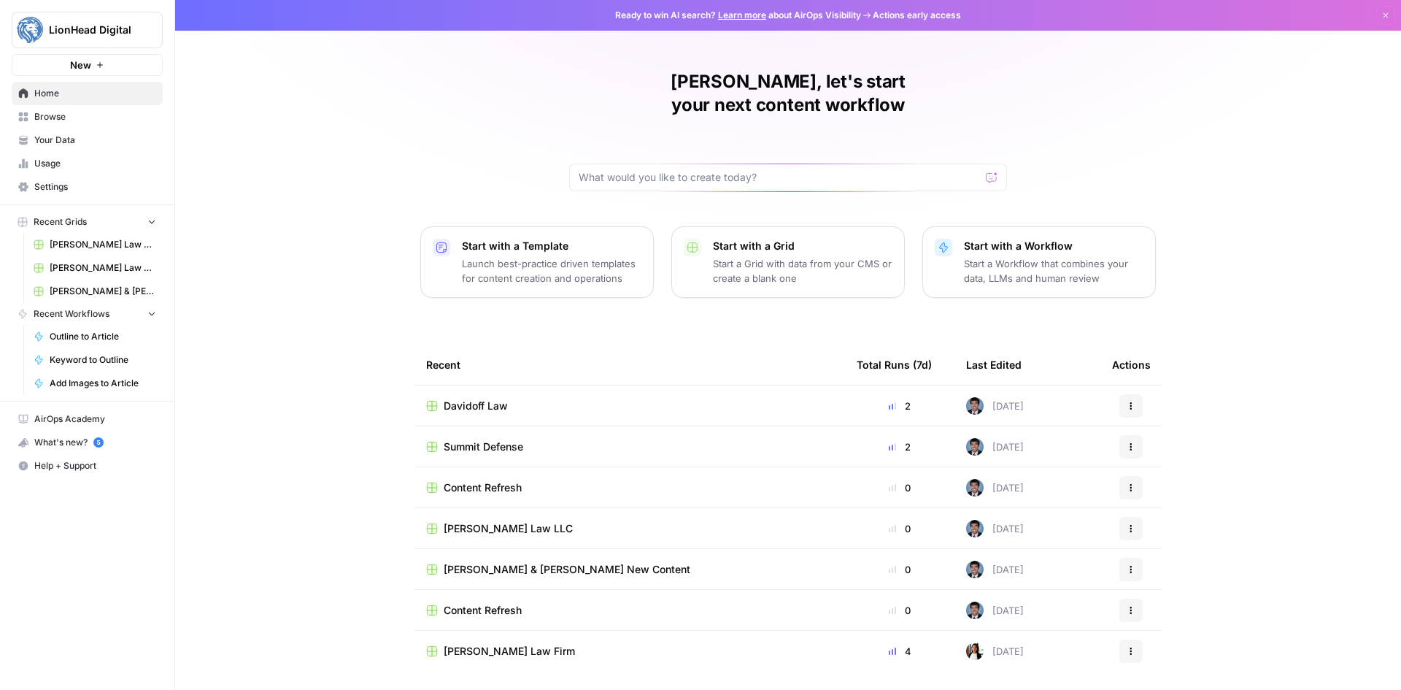
click at [106, 188] on span "Settings" at bounding box center [95, 186] width 122 height 13
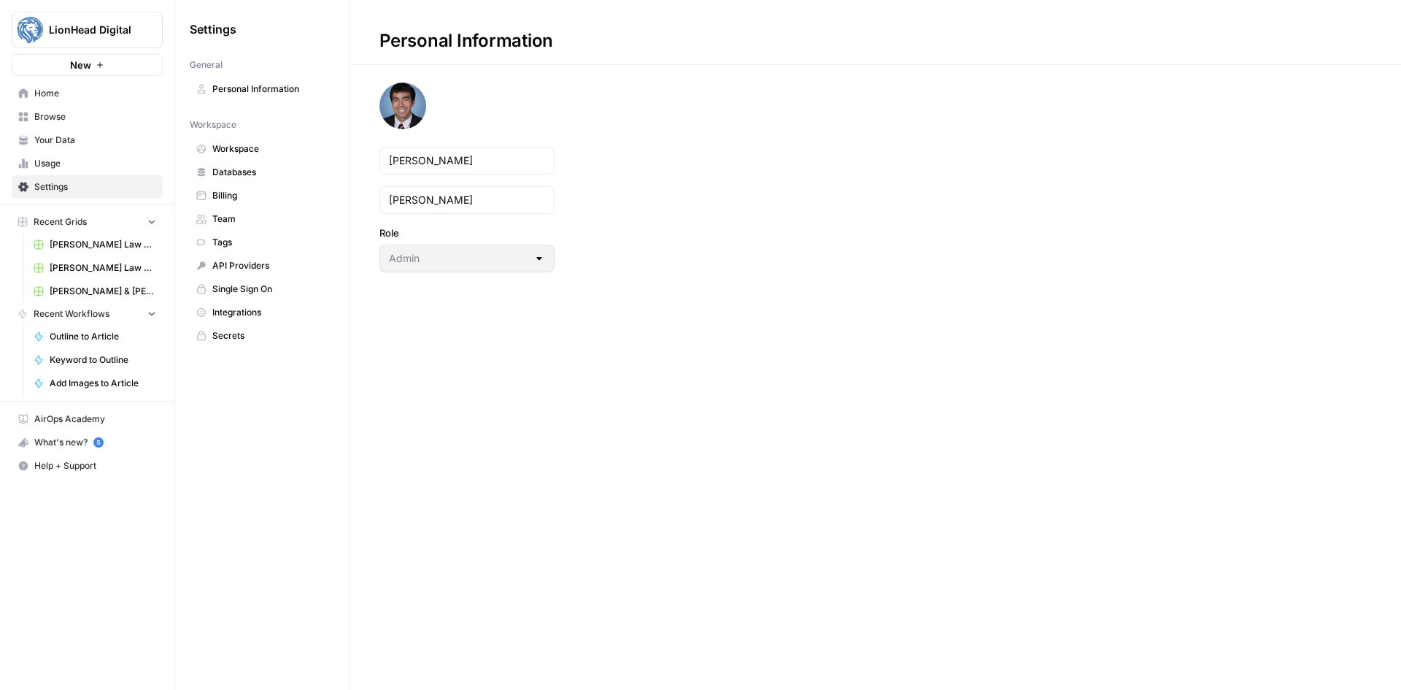
click at [52, 159] on span "Usage" at bounding box center [95, 163] width 122 height 13
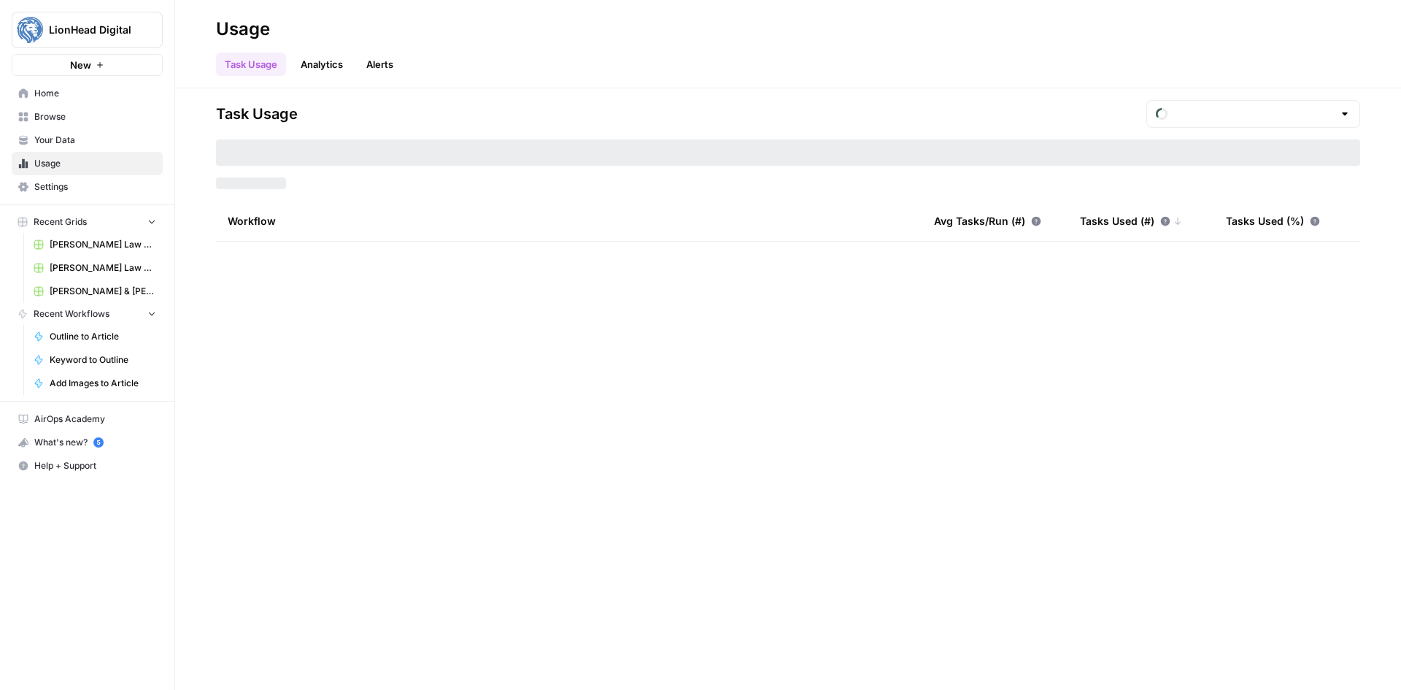
type input "August Tasks"
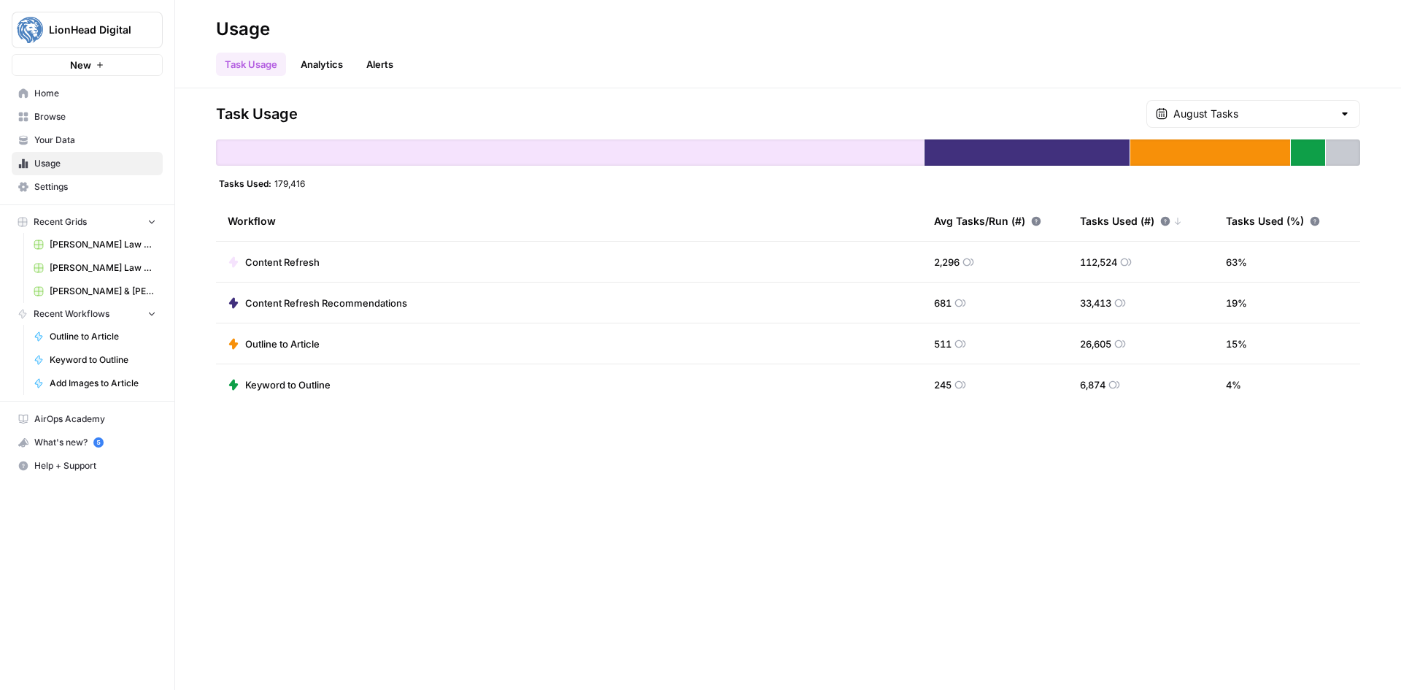
click at [97, 115] on span "Browse" at bounding box center [95, 116] width 122 height 13
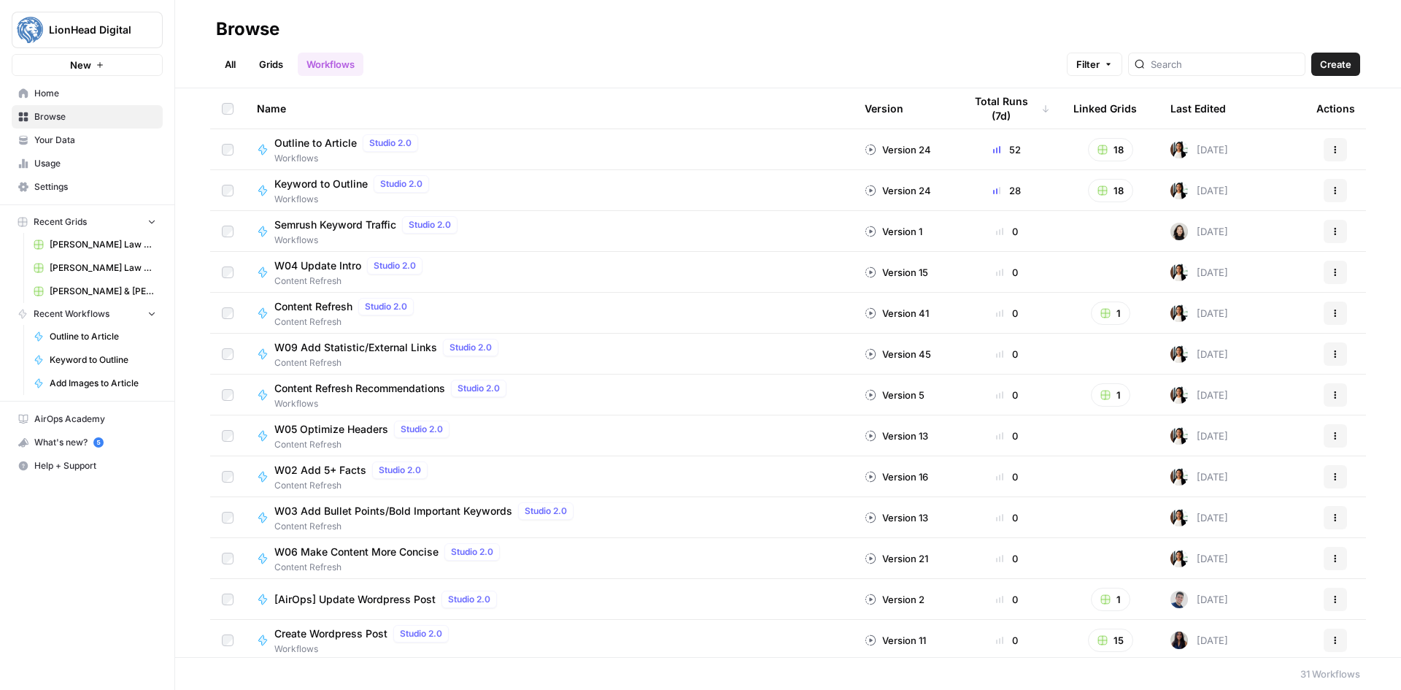
click at [83, 434] on div "What's new? 5" at bounding box center [87, 442] width 150 height 22
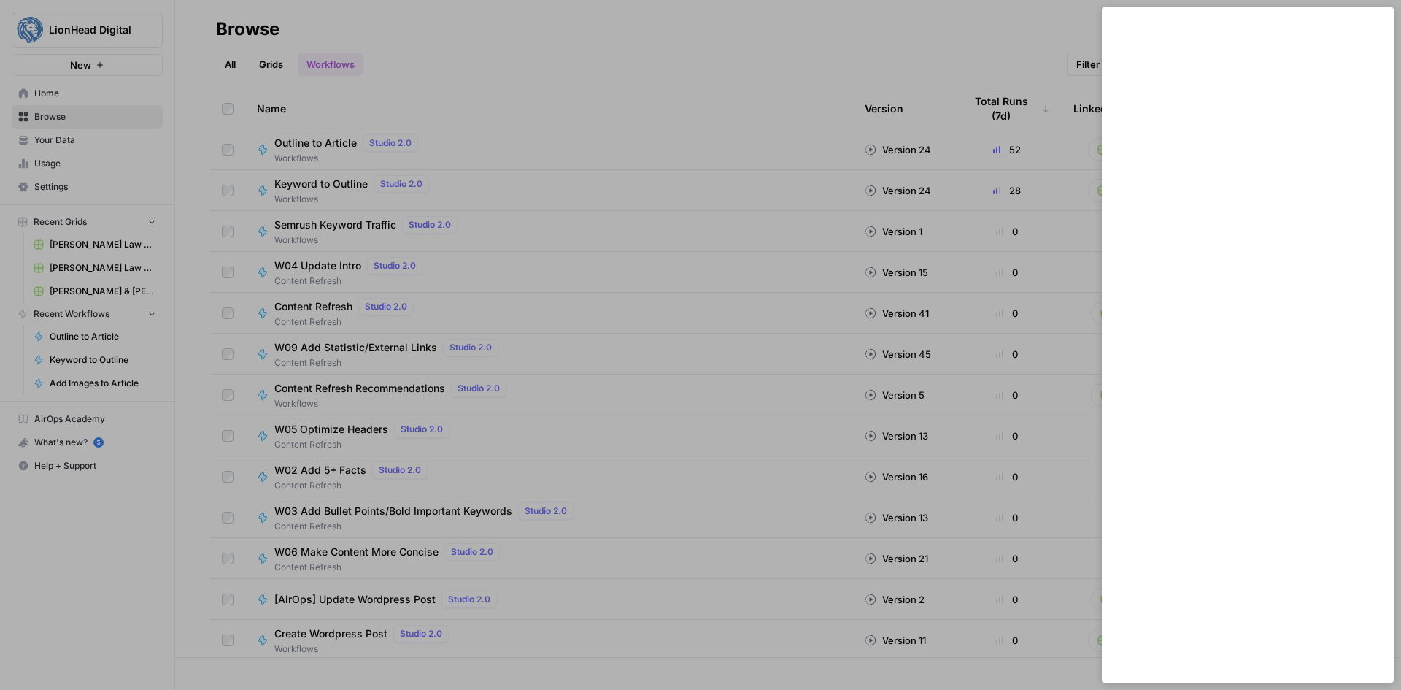
click at [926, 272] on div at bounding box center [700, 345] width 1401 height 690
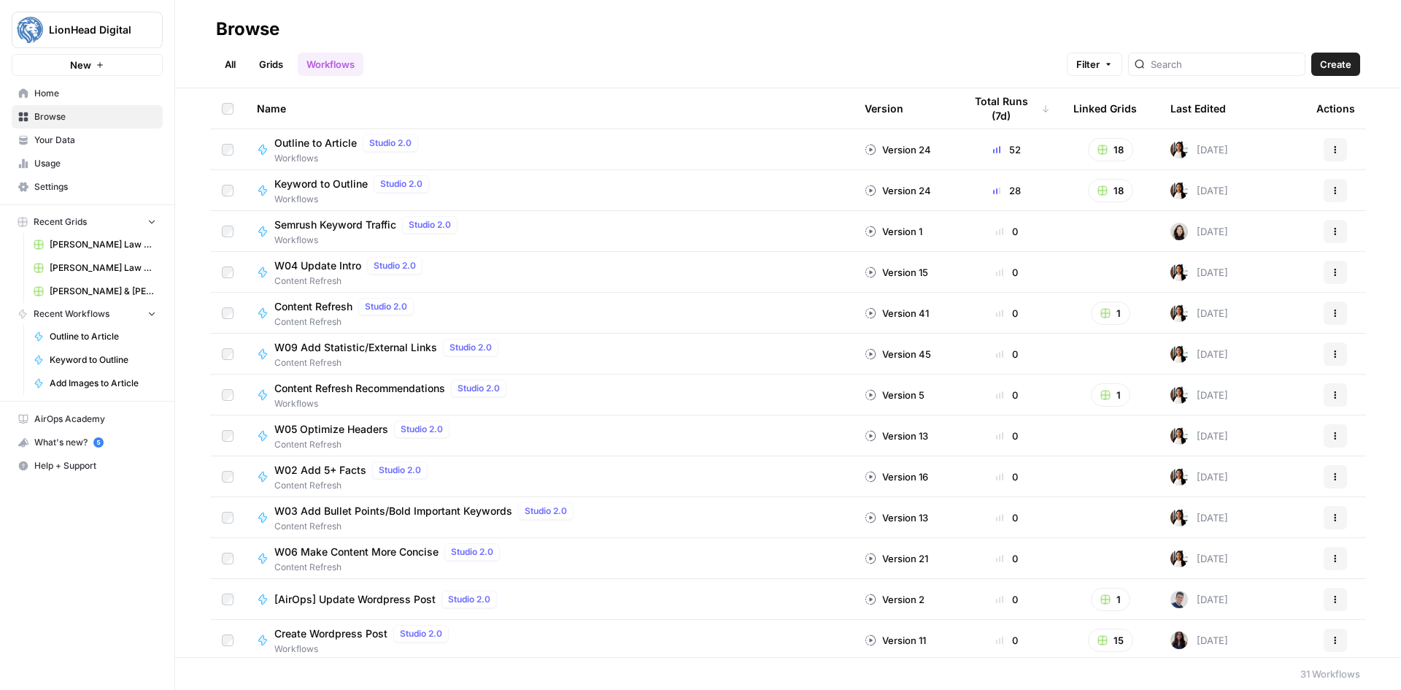
click at [74, 442] on div "What's new? 5" at bounding box center [87, 442] width 150 height 22
click at [69, 442] on div "What's new?" at bounding box center [87, 442] width 150 height 22
click at [101, 442] on div "What's new?" at bounding box center [87, 442] width 150 height 22
click at [111, 442] on div "What's new?" at bounding box center [87, 442] width 150 height 22
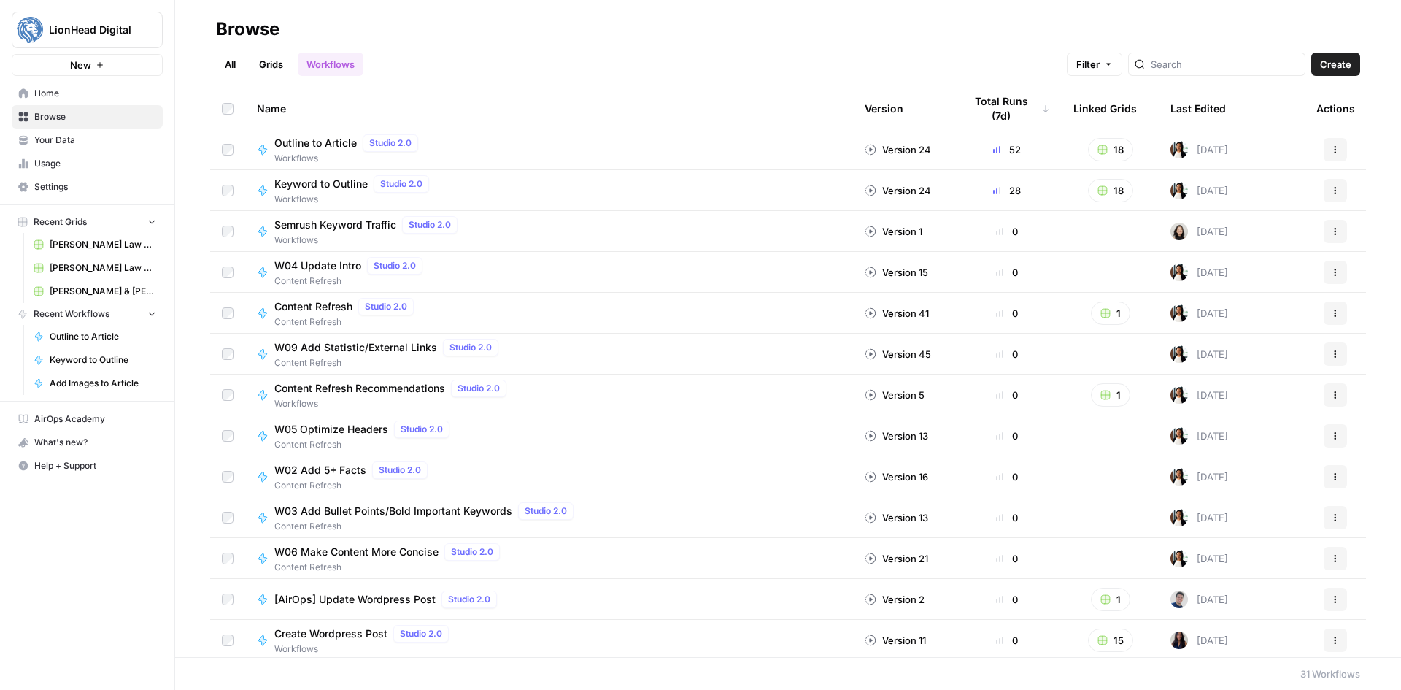
click at [274, 64] on link "Grids" at bounding box center [271, 64] width 42 height 23
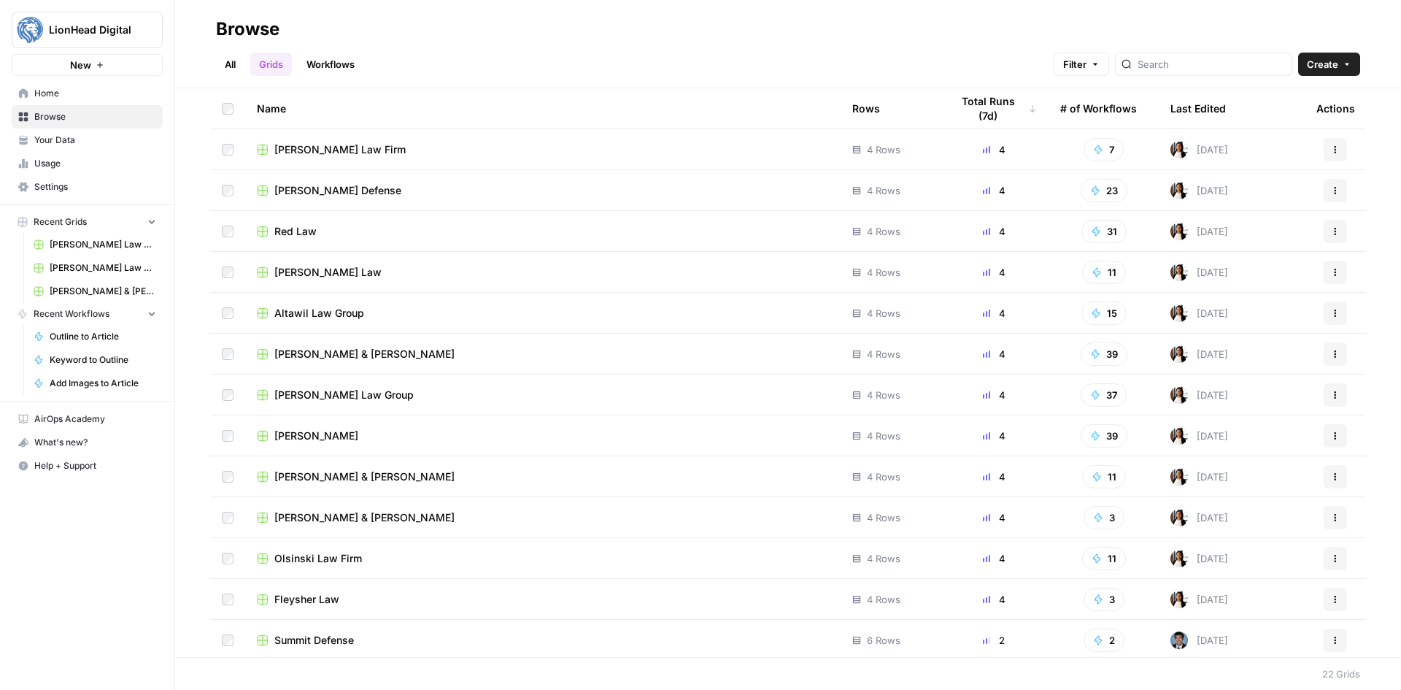
click at [317, 53] on link "Workflows" at bounding box center [331, 64] width 66 height 23
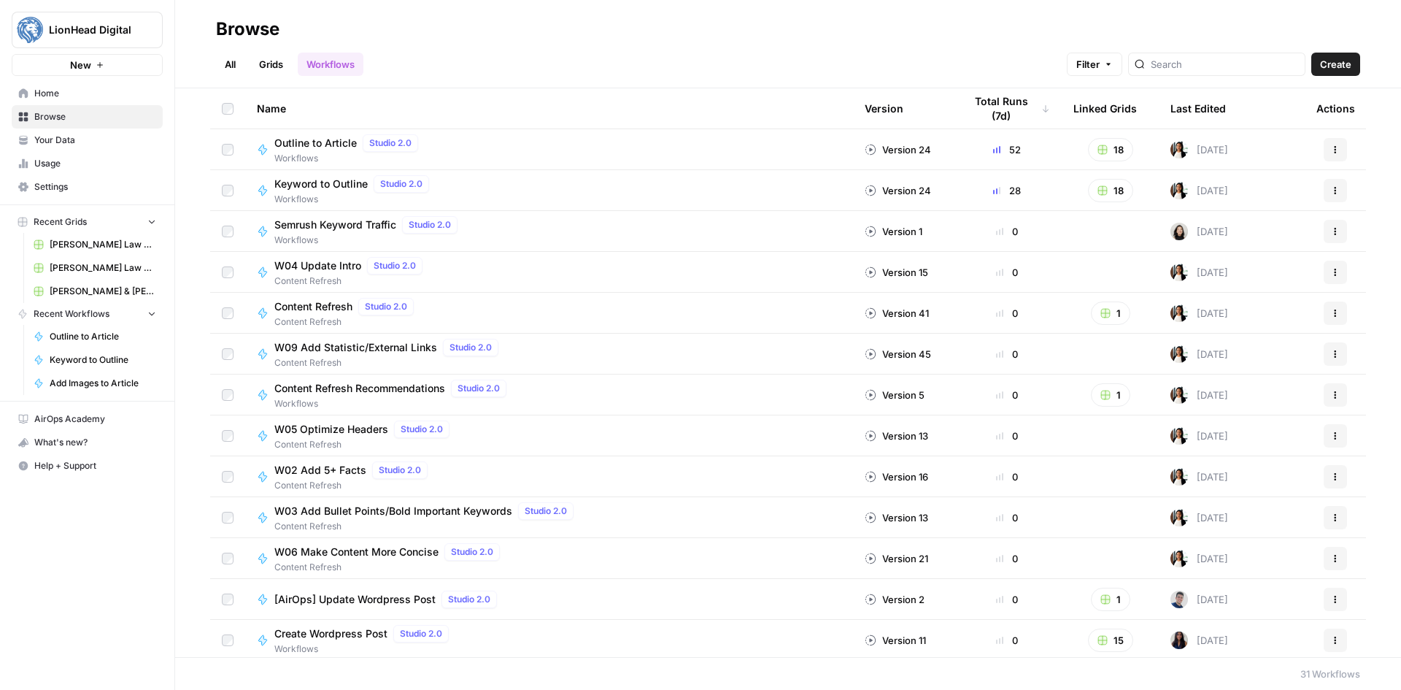
click at [341, 139] on span "Outline to Article" at bounding box center [315, 143] width 82 height 15
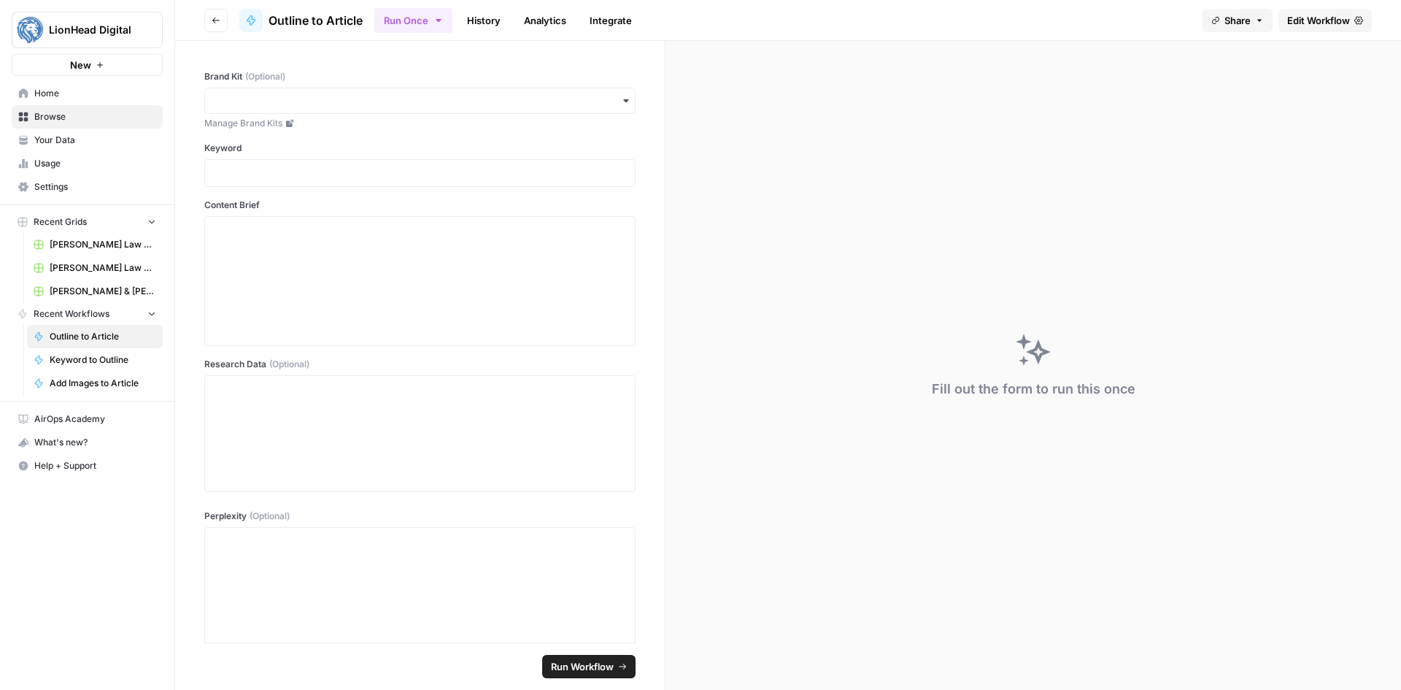
click at [1342, 18] on span "Edit Workflow" at bounding box center [1319, 20] width 63 height 15
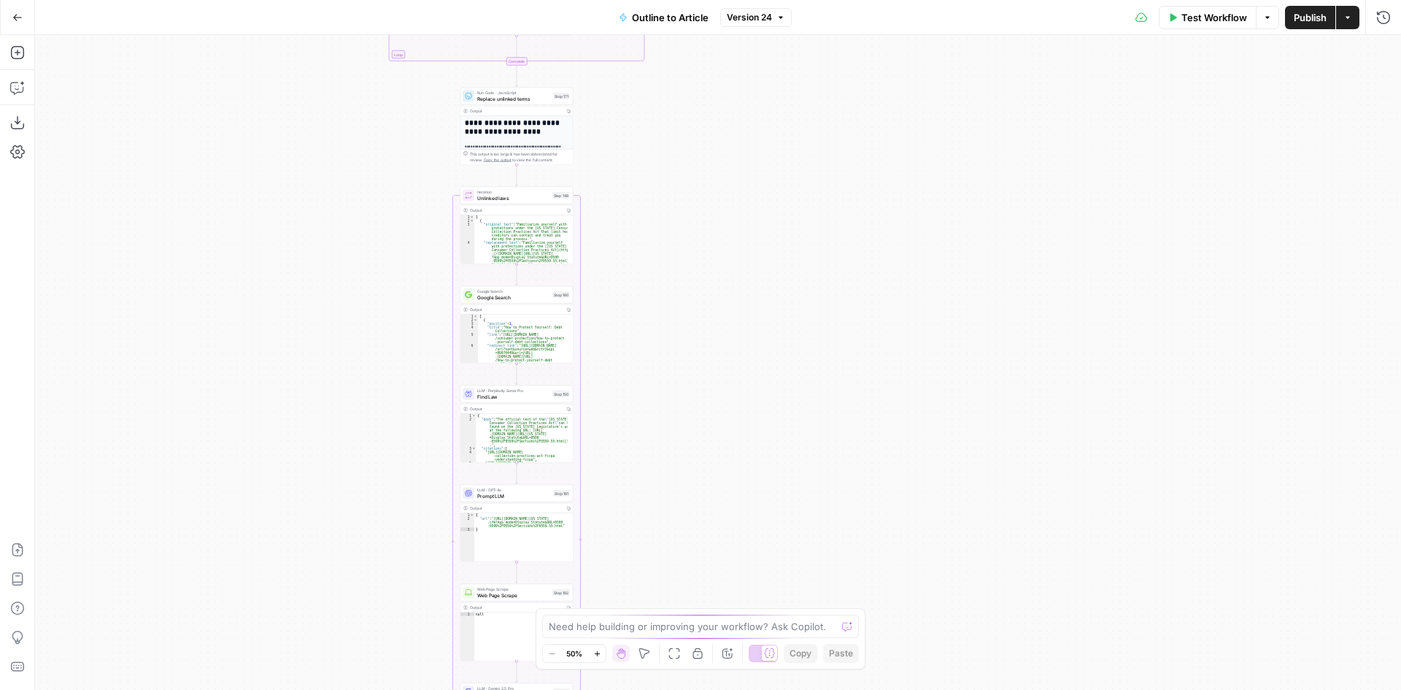
drag, startPoint x: 1026, startPoint y: 474, endPoint x: 777, endPoint y: 48, distance: 493.6
click at [777, 45] on div "true false true false true false Workflow Set Inputs Inputs LLM · GPT-4o Extrac…" at bounding box center [718, 362] width 1366 height 655
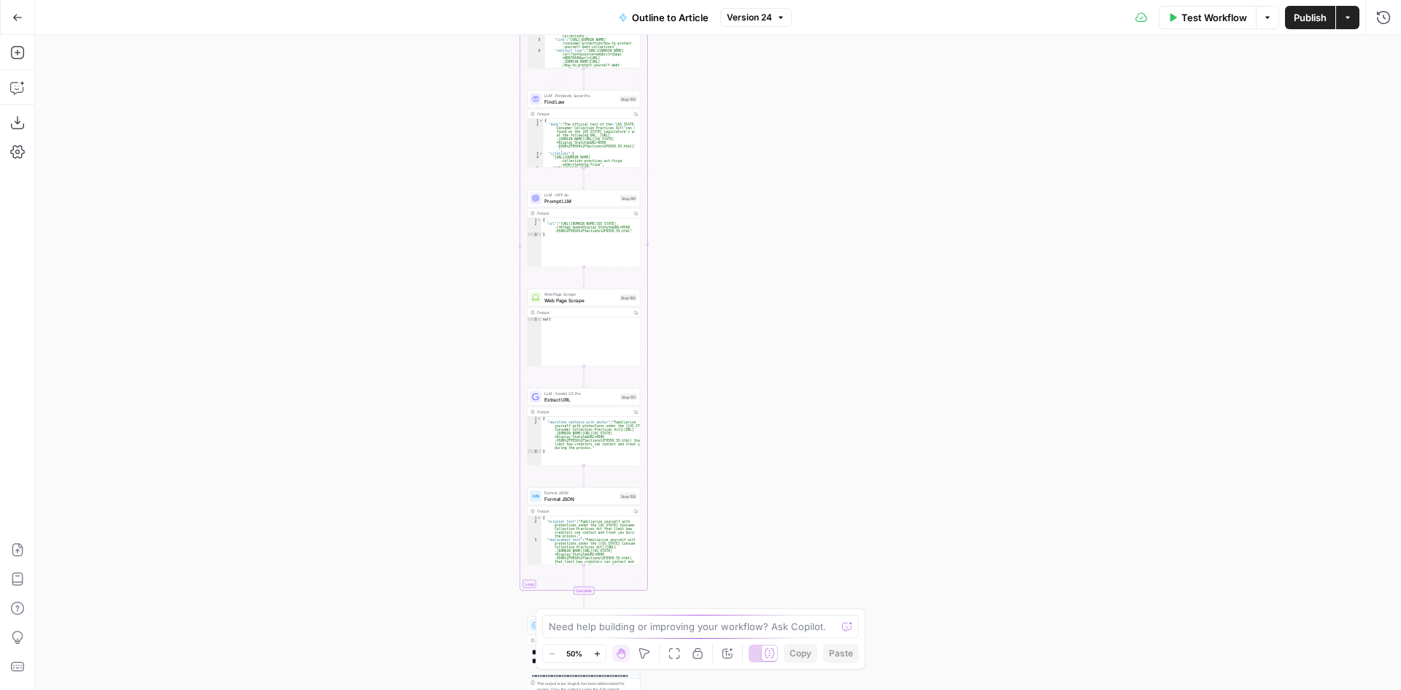
drag, startPoint x: 700, startPoint y: 519, endPoint x: 992, endPoint y: 149, distance: 471.4
click at [992, 149] on div "true false true false true false Workflow Set Inputs Inputs LLM · GPT-4o Extrac…" at bounding box center [718, 362] width 1366 height 655
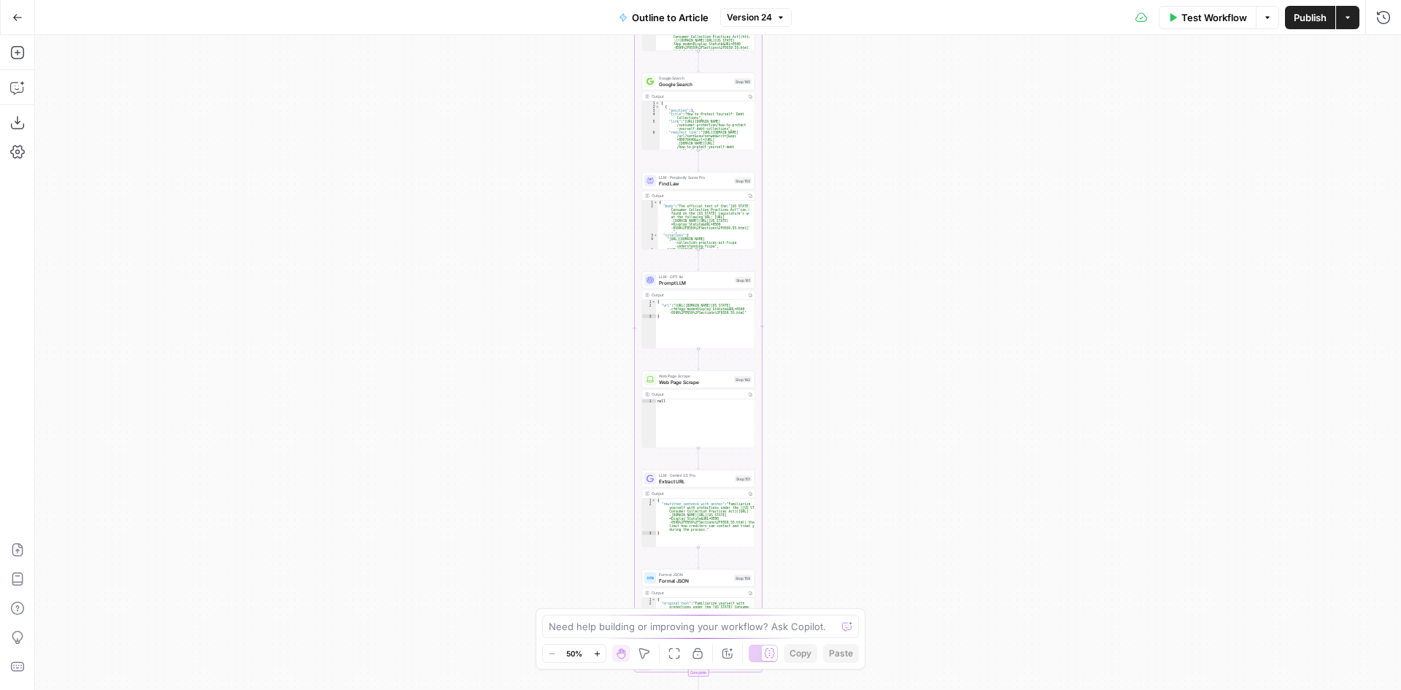
drag, startPoint x: 883, startPoint y: 214, endPoint x: 818, endPoint y: 449, distance: 243.8
click at [818, 449] on div "true false true false true false Workflow Set Inputs Inputs LLM · GPT-4o Extrac…" at bounding box center [718, 362] width 1366 height 655
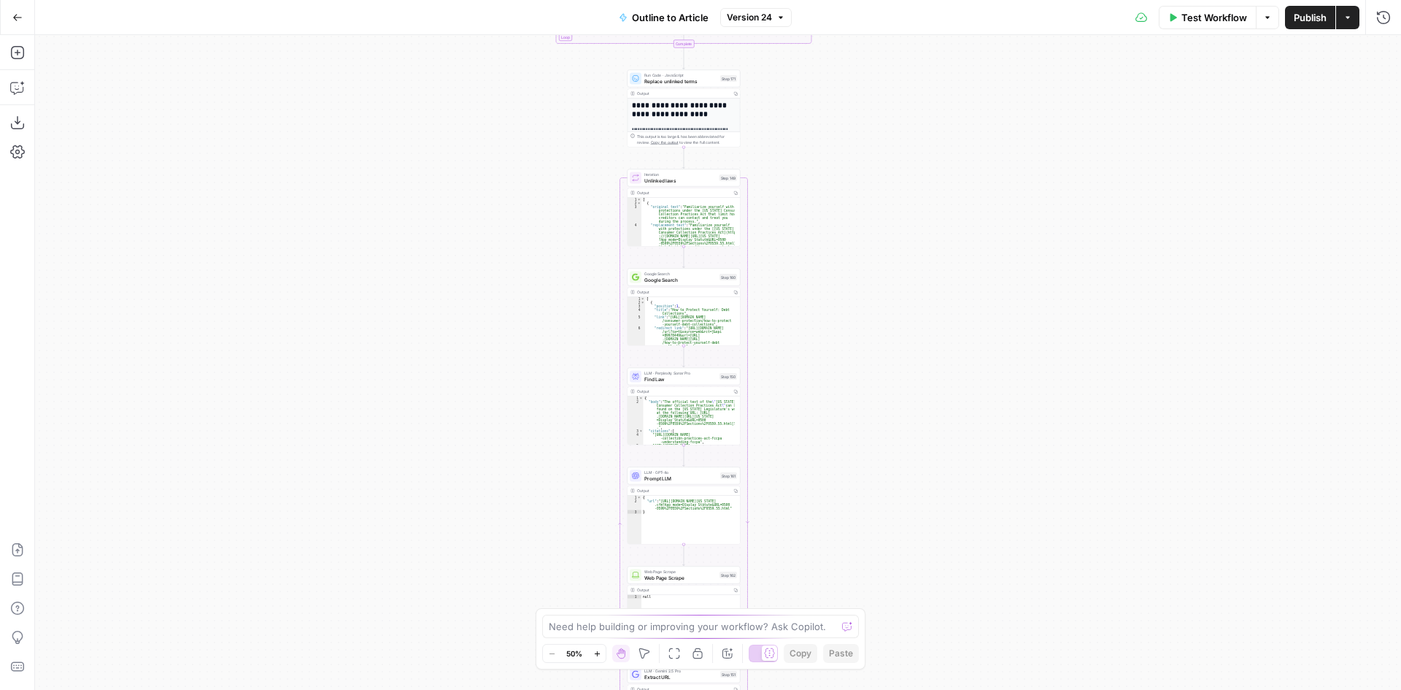
drag, startPoint x: 826, startPoint y: 339, endPoint x: 820, endPoint y: 426, distance: 87.1
click at [820, 426] on div "true false true false true false Workflow Set Inputs Inputs LLM · GPT-4o Extrac…" at bounding box center [718, 362] width 1366 height 655
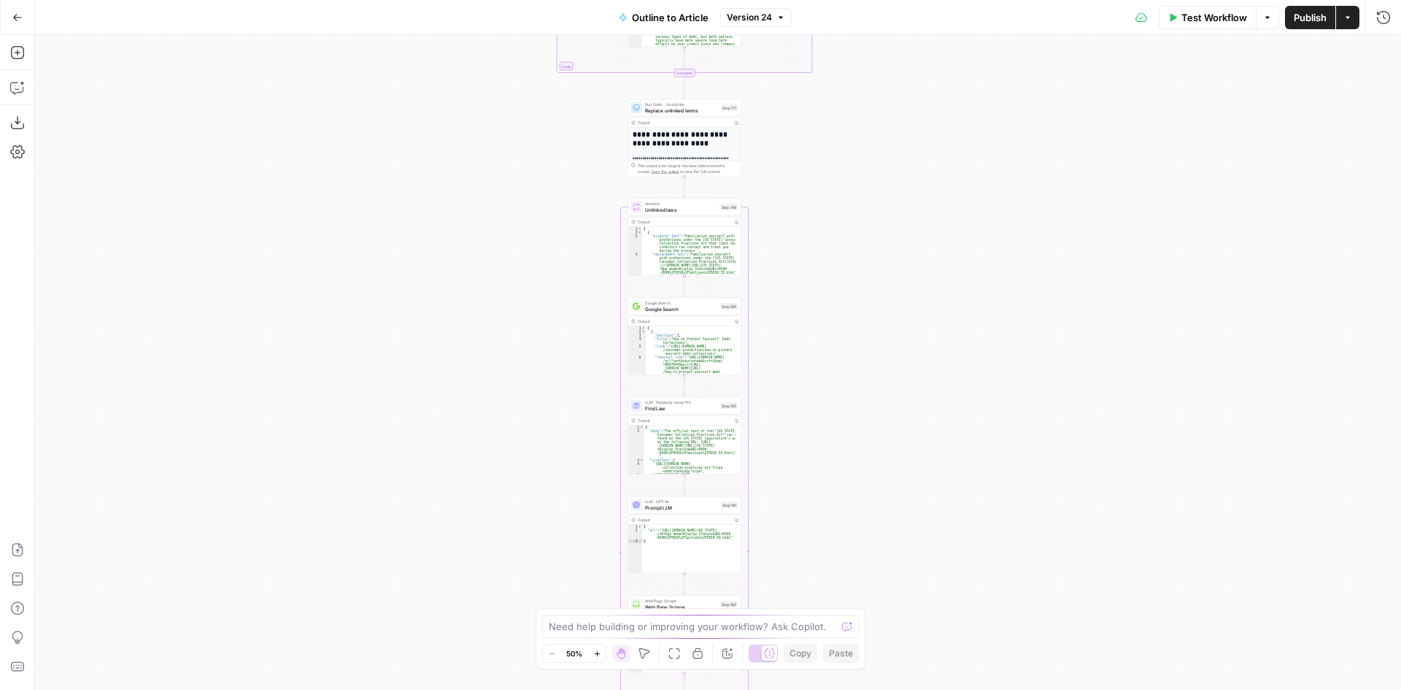
drag, startPoint x: 844, startPoint y: 266, endPoint x: 845, endPoint y: 315, distance: 48.9
click at [845, 315] on div "true false true false true false Workflow Set Inputs Inputs LLM · GPT-4o Extrac…" at bounding box center [718, 362] width 1366 height 655
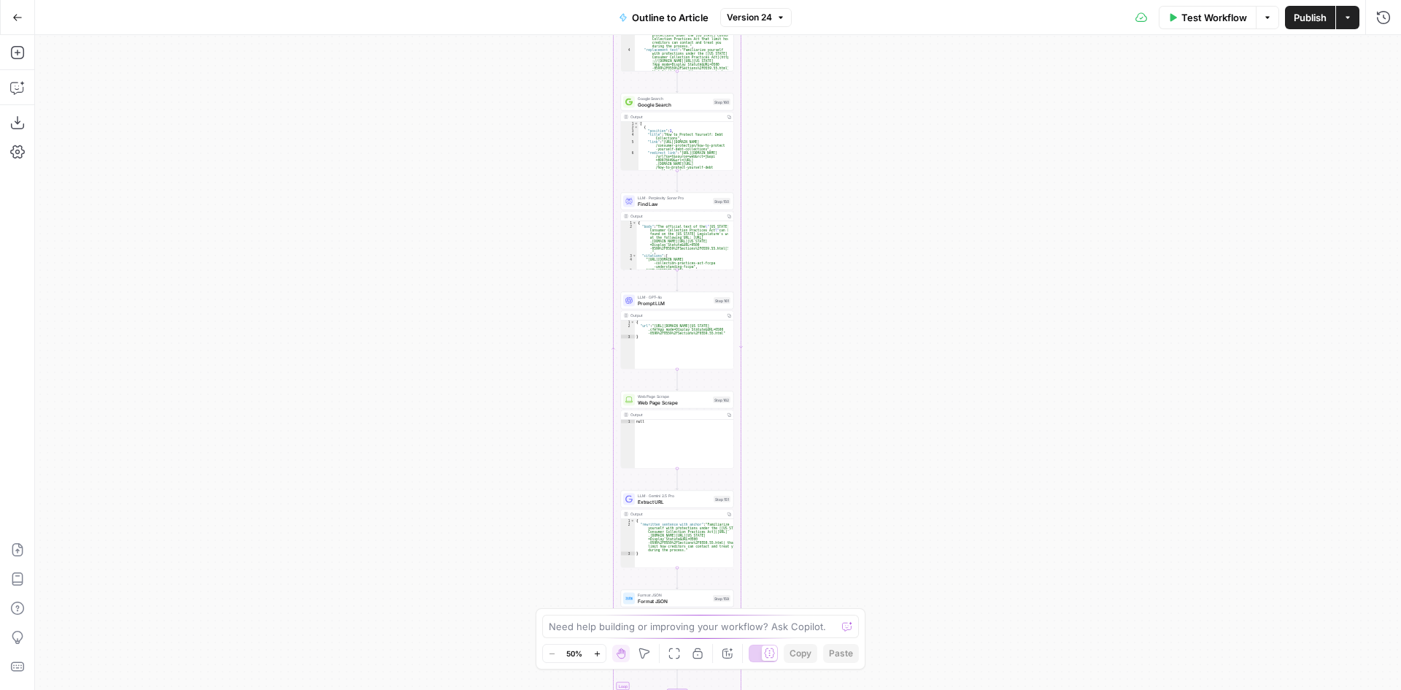
drag, startPoint x: 880, startPoint y: 482, endPoint x: 874, endPoint y: 320, distance: 162.9
click at [874, 320] on div "true false true false true false Workflow Set Inputs Inputs LLM · GPT-4o Extrac…" at bounding box center [718, 362] width 1366 height 655
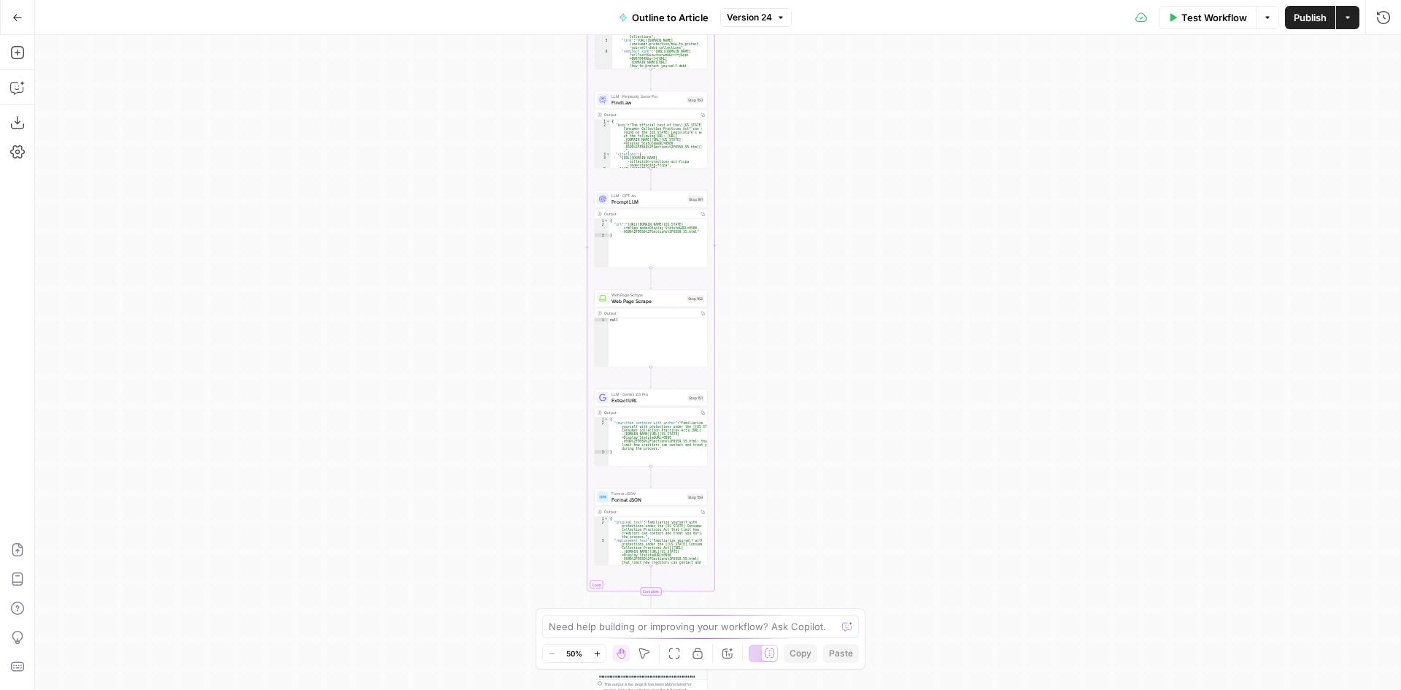
drag, startPoint x: 874, startPoint y: 501, endPoint x: 834, endPoint y: 258, distance: 246.9
click at [841, 235] on div "true false true false true false Workflow Set Inputs Inputs LLM · GPT-4o Extrac…" at bounding box center [718, 362] width 1366 height 655
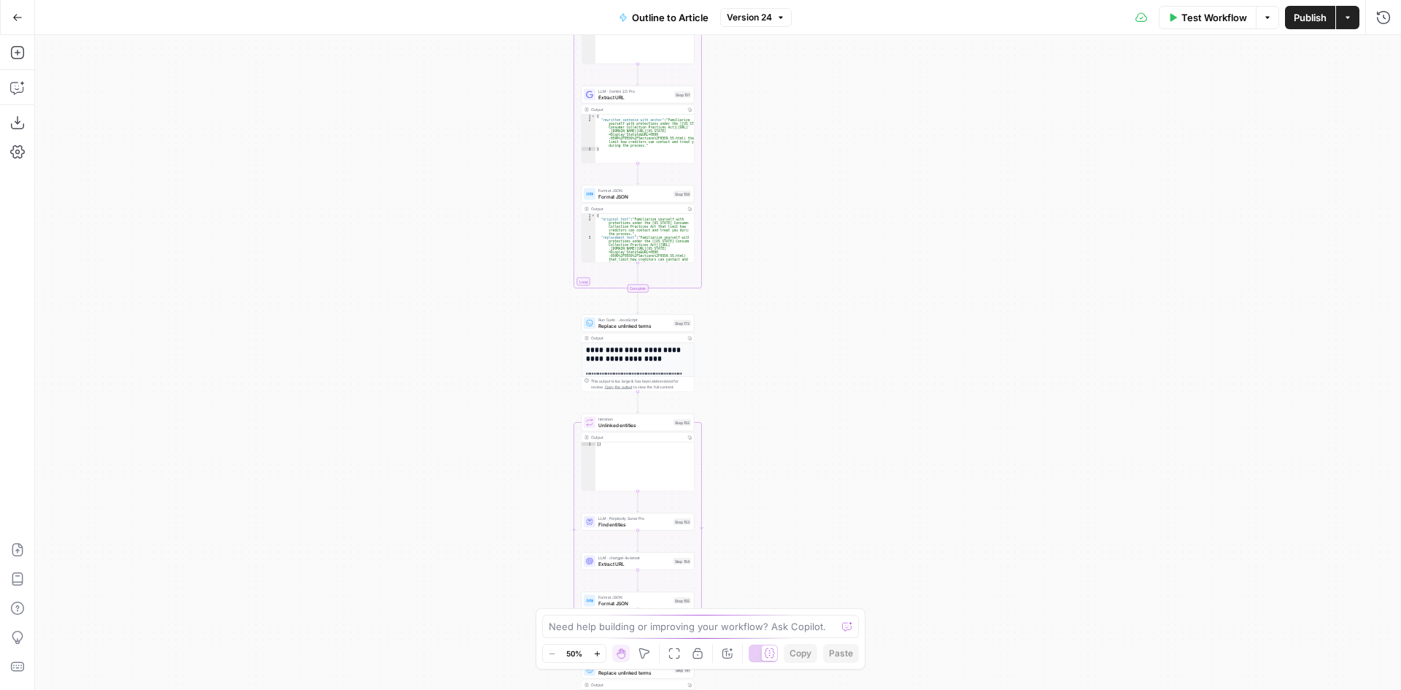
drag, startPoint x: 812, startPoint y: 343, endPoint x: 803, endPoint y: 261, distance: 83.0
click at [806, 199] on div "true false true false true false Workflow Set Inputs Inputs LLM · GPT-4o Extrac…" at bounding box center [718, 362] width 1366 height 655
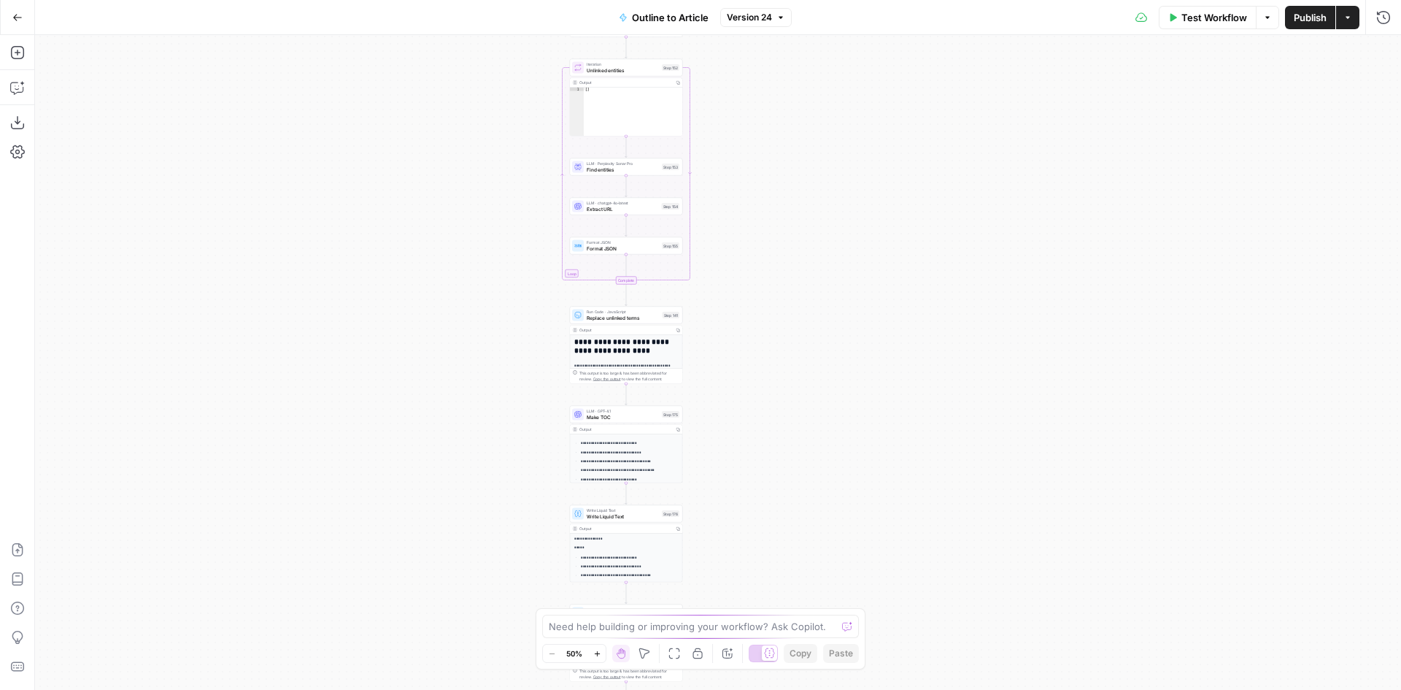
drag, startPoint x: 782, startPoint y: 377, endPoint x: 774, endPoint y: 165, distance: 212.5
click at [775, 169] on div "true false true false true false Workflow Set Inputs Inputs LLM · GPT-4o Extrac…" at bounding box center [718, 362] width 1366 height 655
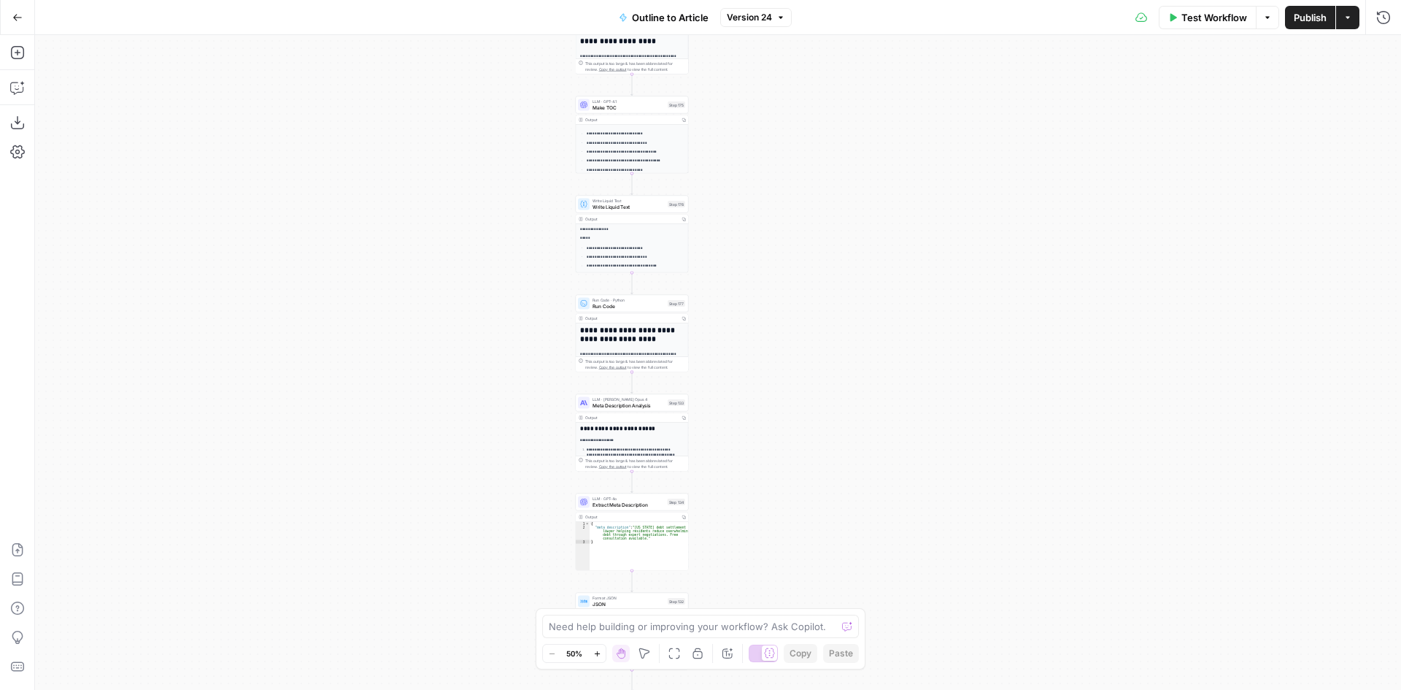
drag, startPoint x: 780, startPoint y: 509, endPoint x: 792, endPoint y: 297, distance: 212.7
click at [792, 297] on div "true false true false true false Workflow Set Inputs Inputs LLM · GPT-4o Extrac…" at bounding box center [718, 362] width 1366 height 655
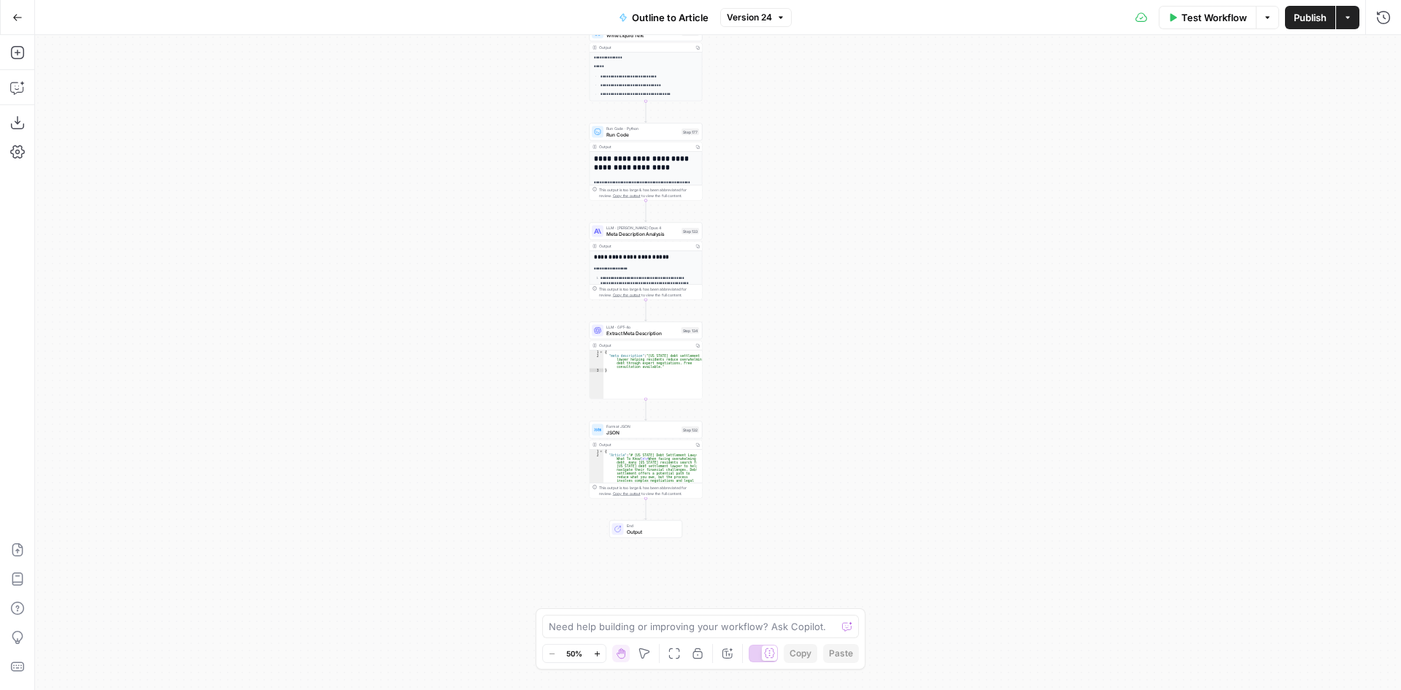
drag, startPoint x: 804, startPoint y: 420, endPoint x: 815, endPoint y: 247, distance: 172.6
click at [812, 262] on div "true false true false true false Workflow Set Inputs Inputs LLM · GPT-4o Extrac…" at bounding box center [718, 362] width 1366 height 655
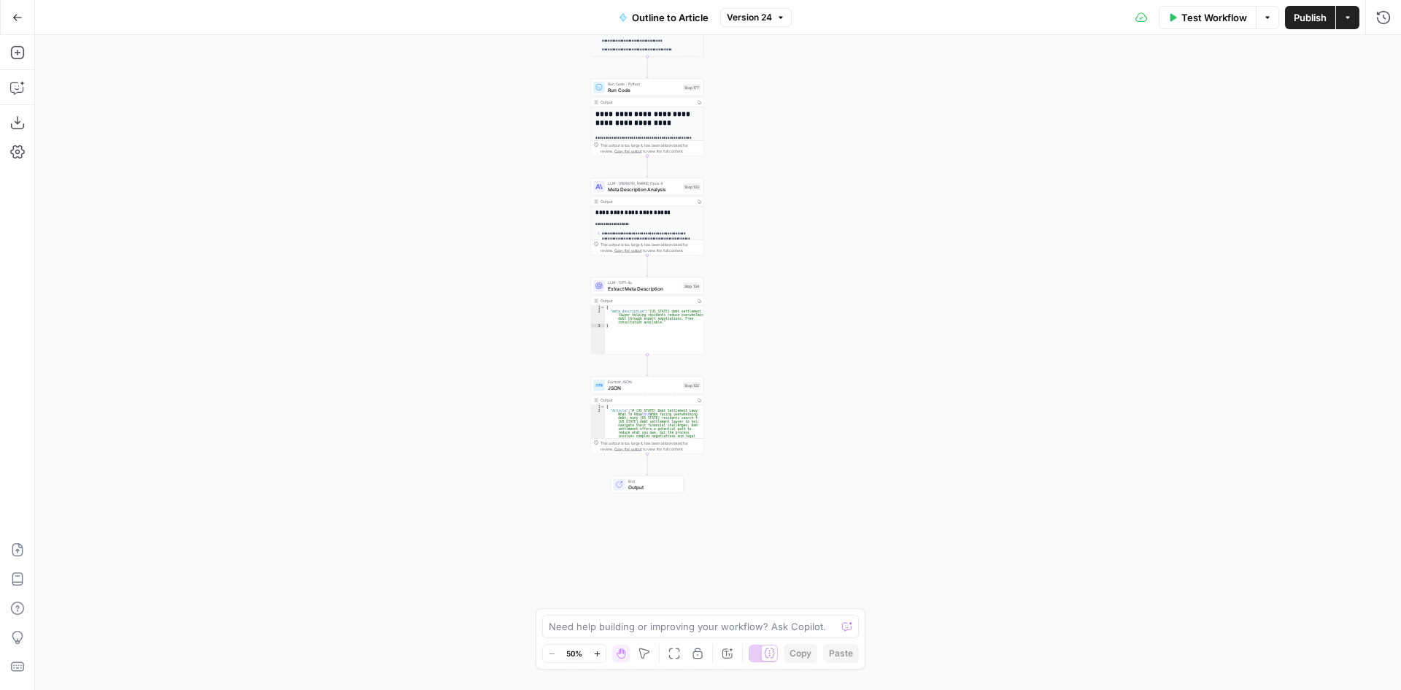
click at [19, 22] on icon "button" at bounding box center [17, 17] width 10 height 10
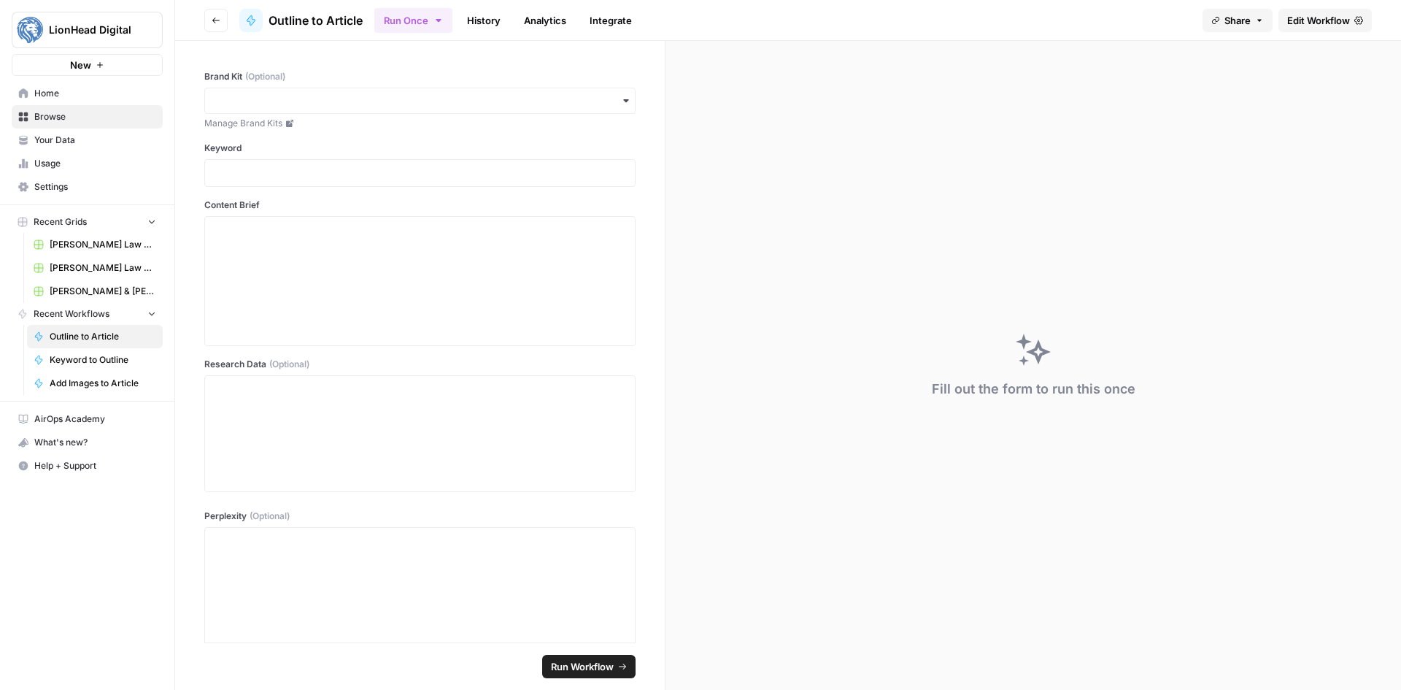
click at [61, 446] on div "What's new?" at bounding box center [87, 442] width 150 height 22
click at [1342, 20] on span "Edit Workflow" at bounding box center [1319, 20] width 63 height 15
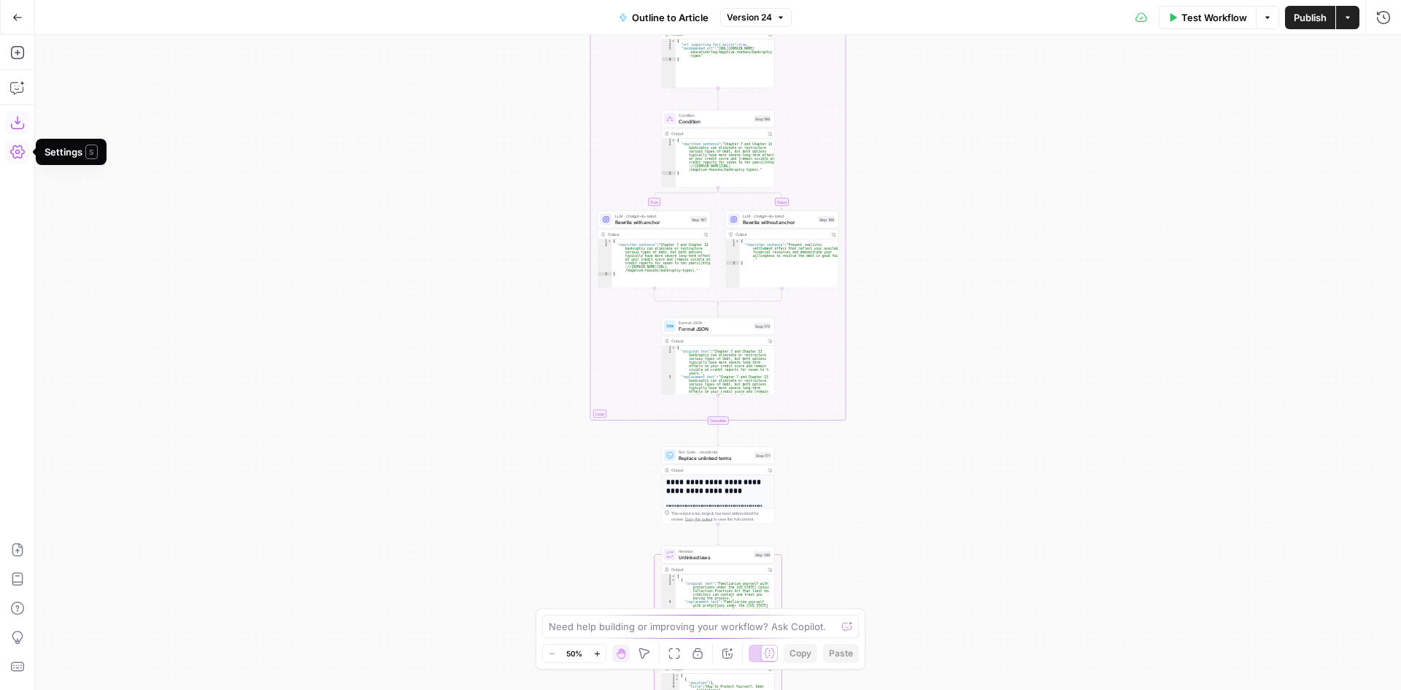
click at [24, 122] on icon "button" at bounding box center [17, 122] width 15 height 15
